Goal: Task Accomplishment & Management: Use online tool/utility

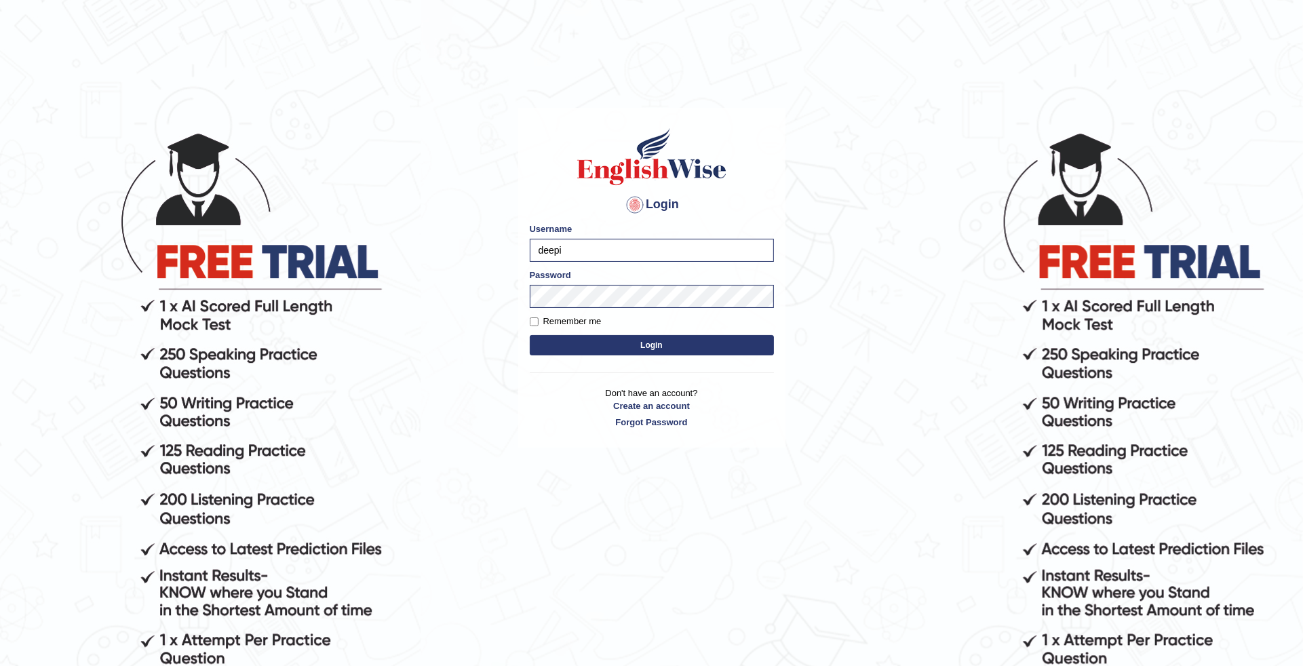
type input "deepika_online"
click at [631, 349] on button "Login" at bounding box center [652, 345] width 244 height 20
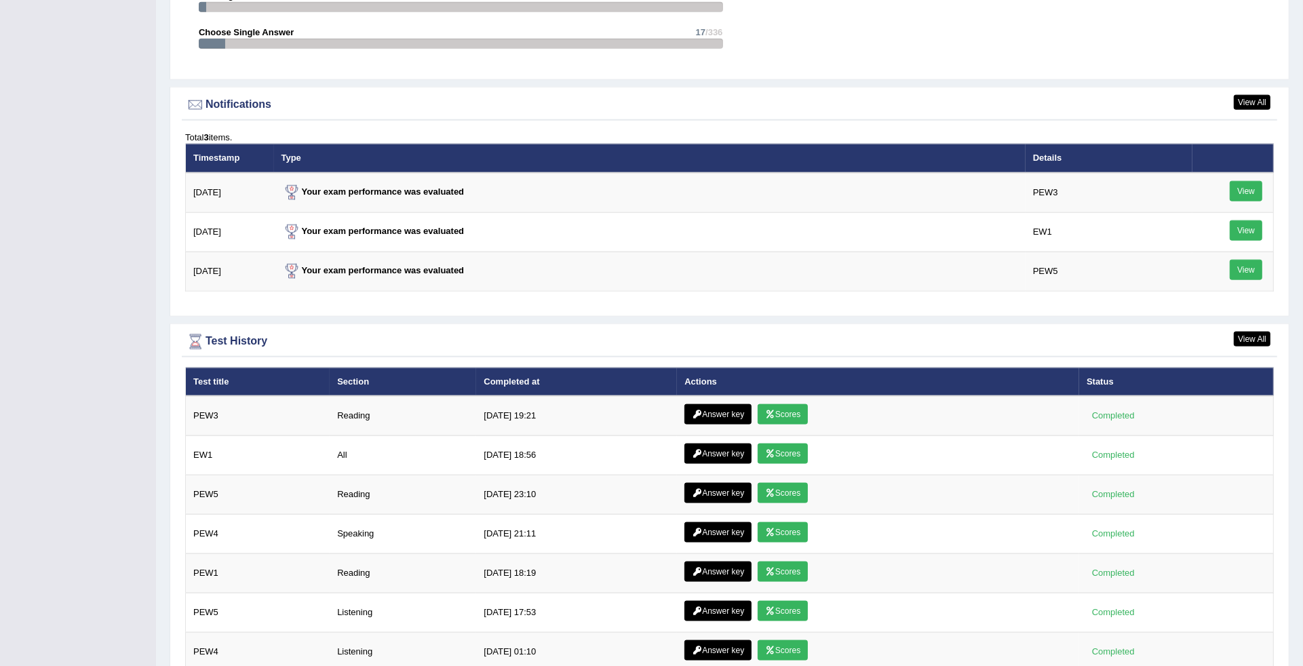
scroll to position [1666, 0]
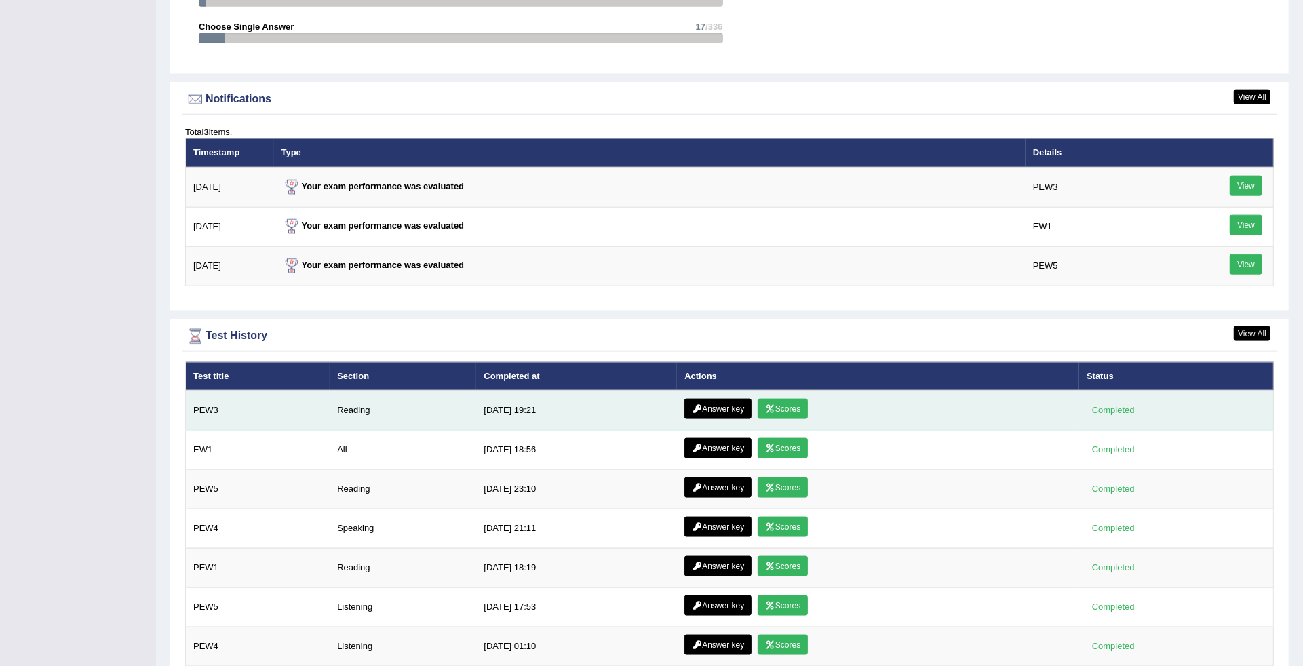
click at [780, 408] on link "Scores" at bounding box center [783, 409] width 50 height 20
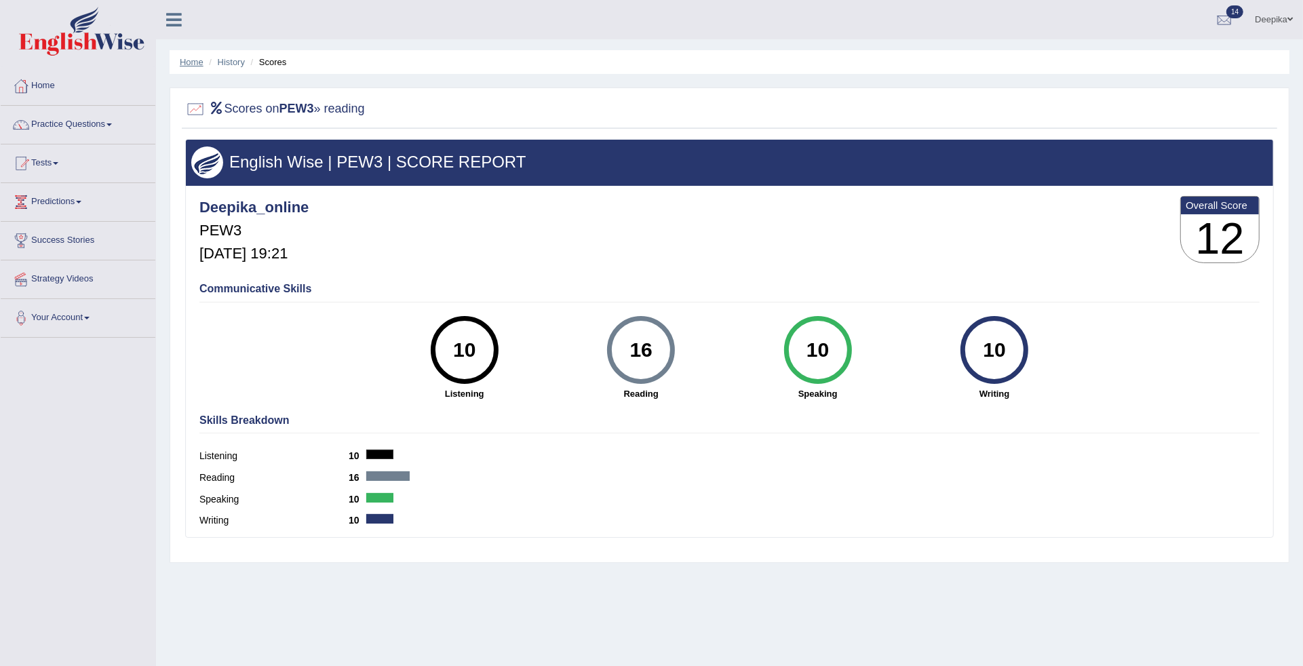
click at [187, 59] on link "Home" at bounding box center [192, 62] width 24 height 10
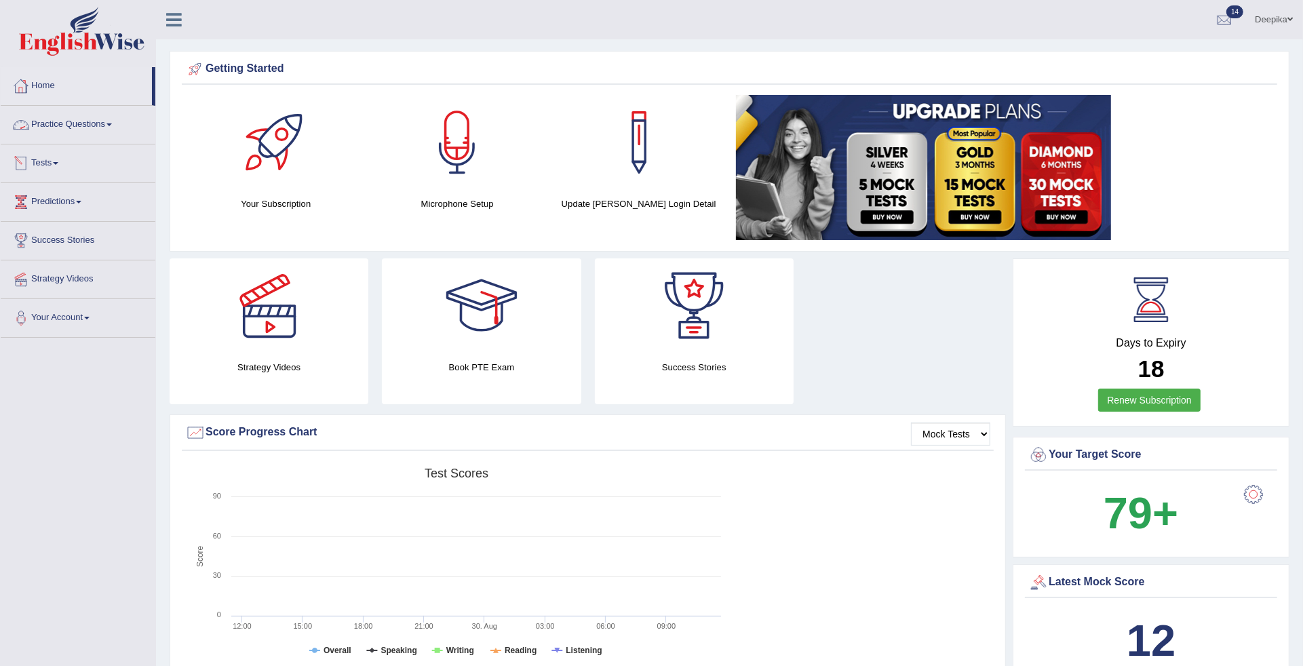
click at [56, 160] on link "Tests" at bounding box center [78, 161] width 155 height 34
click at [58, 210] on link "Take Mock Test" at bounding box center [88, 219] width 127 height 24
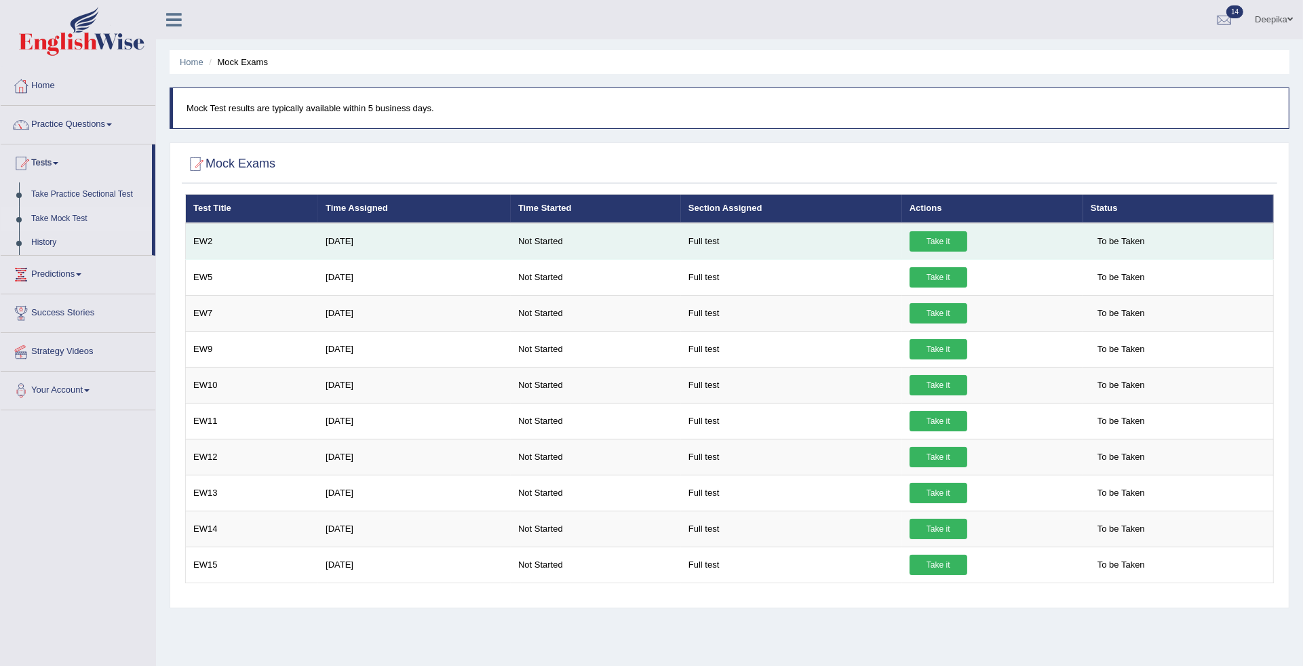
click at [924, 241] on link "Take it" at bounding box center [939, 241] width 58 height 20
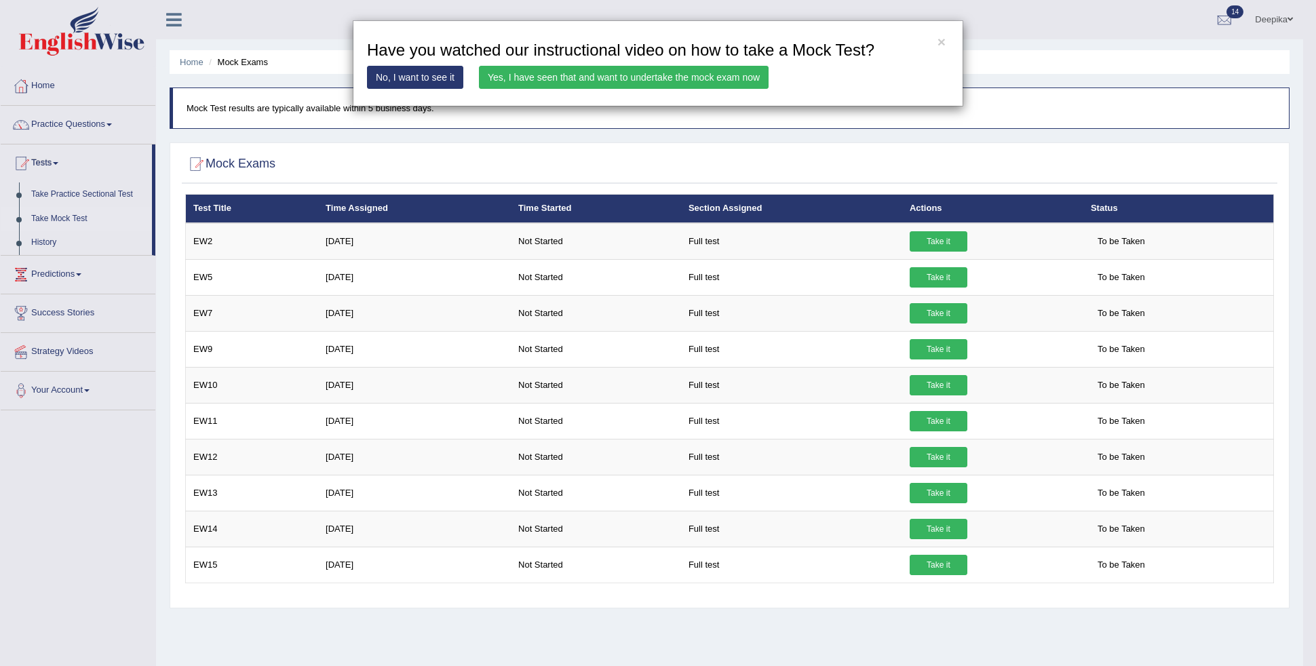
click at [723, 83] on link "Yes, I have seen that and want to undertake the mock exam now" at bounding box center [624, 77] width 290 height 23
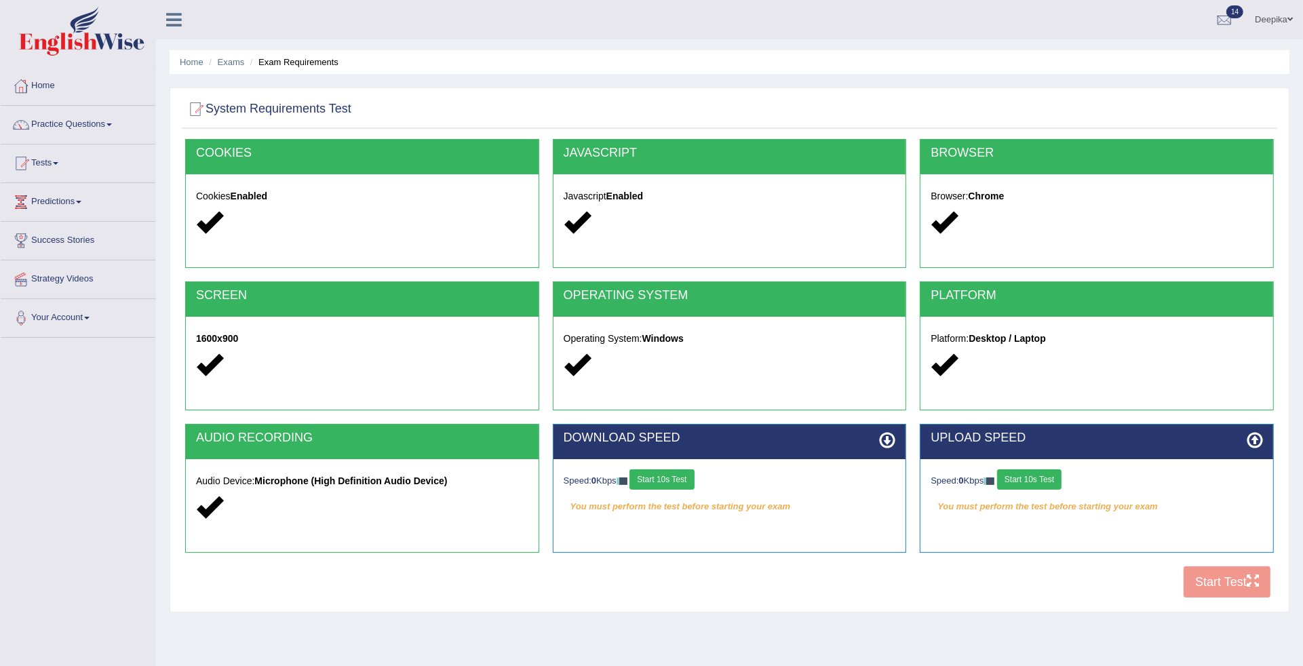
click at [665, 485] on button "Start 10s Test" at bounding box center [661, 479] width 64 height 20
click at [1045, 478] on button "Start 10s Test" at bounding box center [1029, 479] width 64 height 20
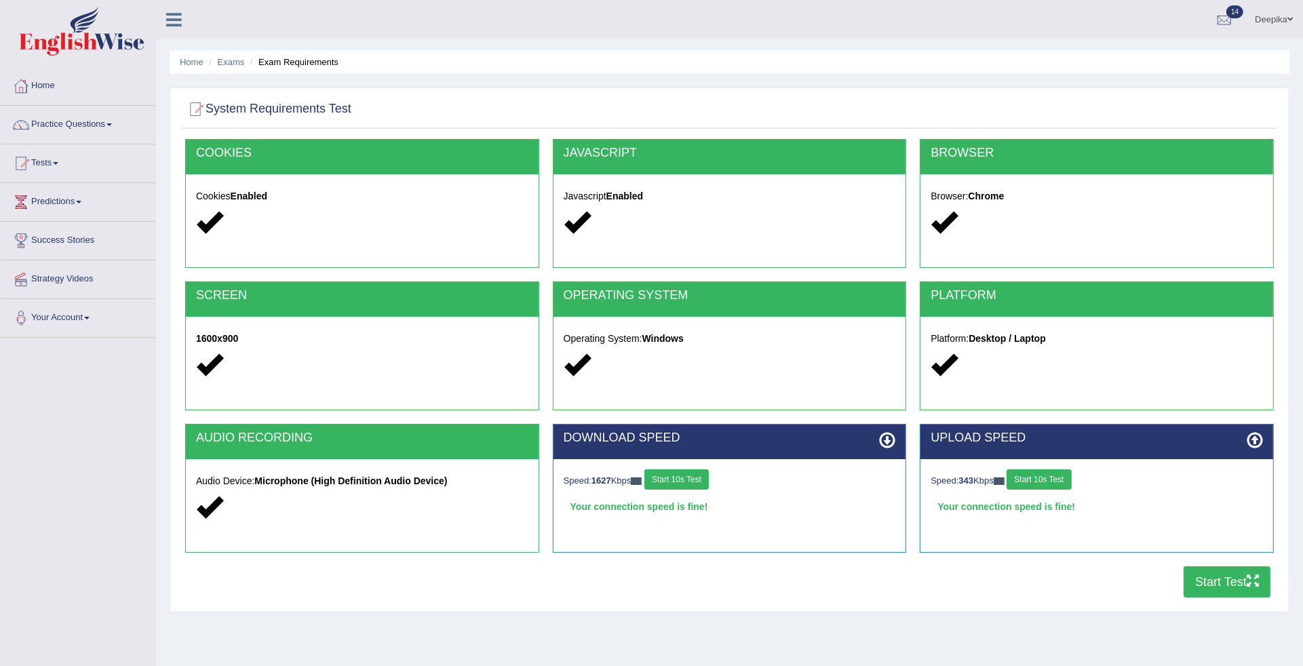
click at [1204, 575] on button "Start Test" at bounding box center [1227, 581] width 87 height 31
